Goal: Find specific page/section: Find specific page/section

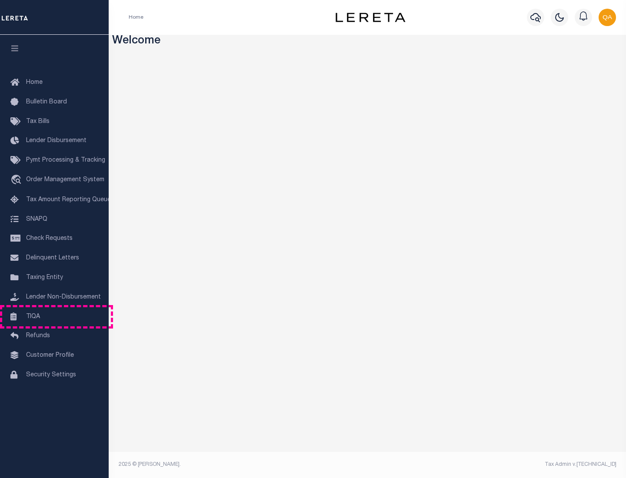
click at [54, 316] on link "TIQA" at bounding box center [54, 317] width 109 height 20
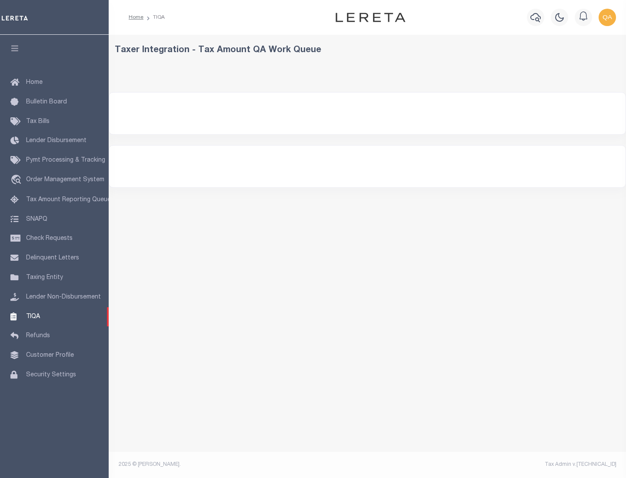
select select "200"
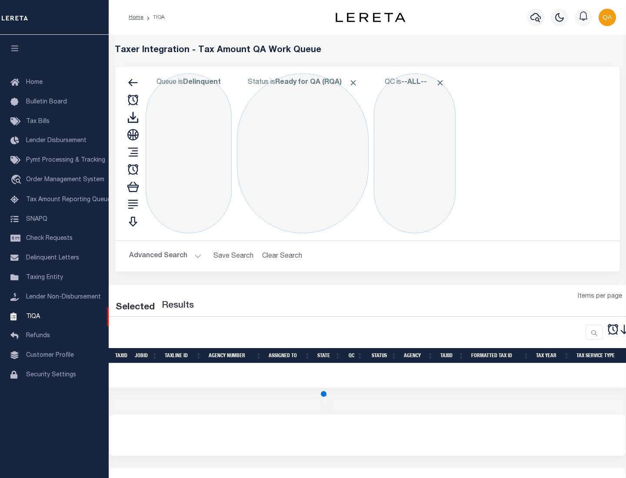
select select "200"
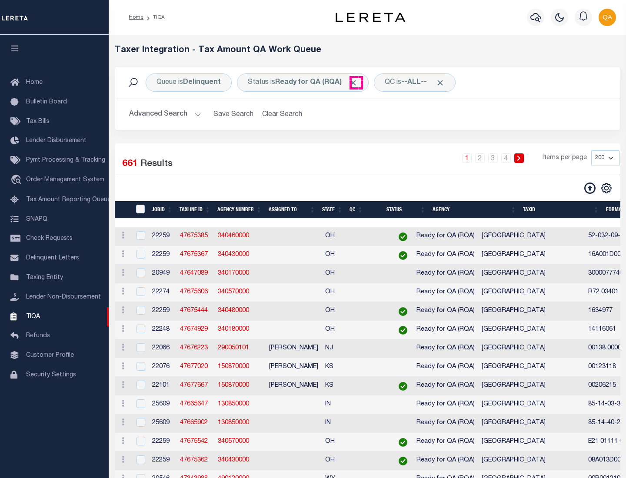
click at [356, 83] on span "Click to Remove" at bounding box center [353, 82] width 9 height 9
